Goal: Use online tool/utility: Utilize a website feature to perform a specific function

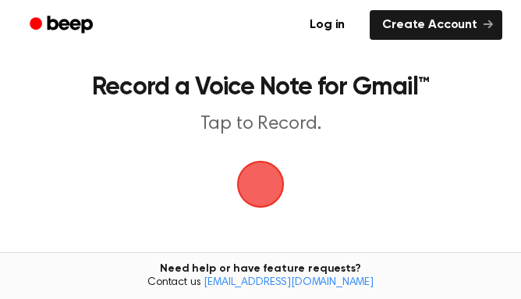
click at [268, 165] on span "button" at bounding box center [261, 184] width 44 height 44
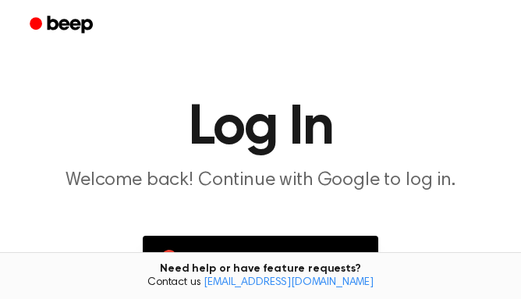
scroll to position [154, 0]
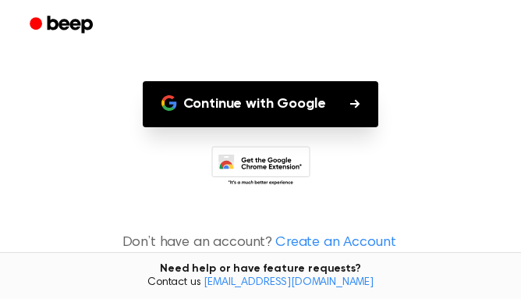
click at [276, 95] on button "Continue with Google" at bounding box center [261, 104] width 236 height 46
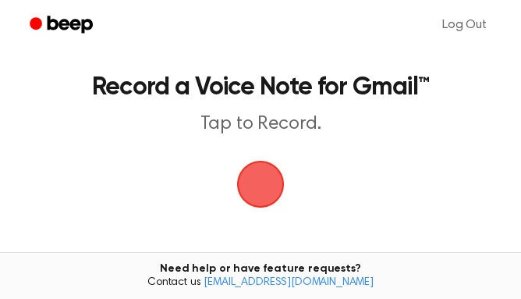
click at [251, 170] on span "button" at bounding box center [261, 184] width 44 height 44
click at [251, 170] on span "button" at bounding box center [260, 184] width 51 height 51
drag, startPoint x: 253, startPoint y: 174, endPoint x: 165, endPoint y: 159, distance: 89.3
click at [165, 159] on main "Record a Voice Note for Gmail™ Tap to Record. Tired of copying and pasting? Use…" at bounding box center [260, 227] width 521 height 455
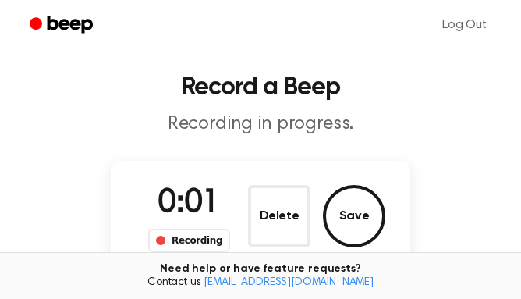
scroll to position [62, 0]
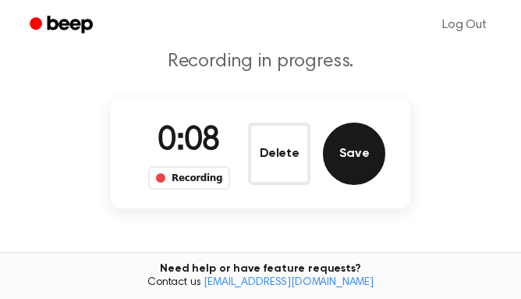
click at [344, 161] on button "Save" at bounding box center [354, 153] width 62 height 62
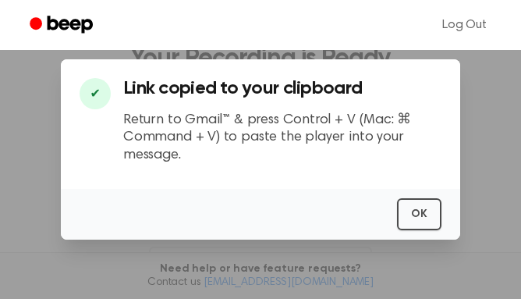
scroll to position [192, 0]
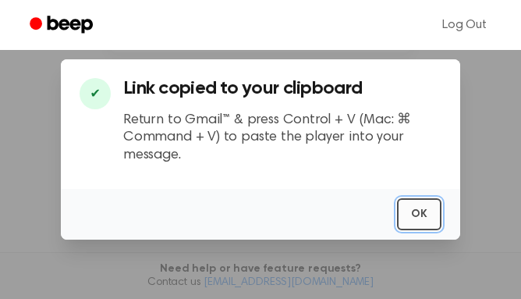
click at [424, 214] on button "OK" at bounding box center [419, 214] width 44 height 32
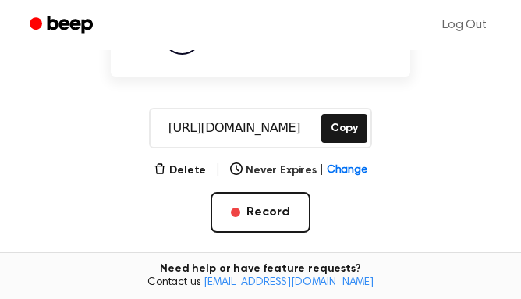
scroll to position [172, 0]
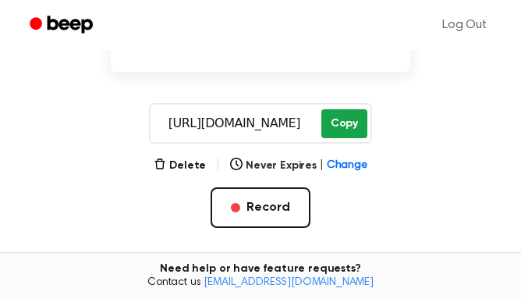
click at [334, 122] on button "Copy" at bounding box center [344, 123] width 46 height 29
